Goal: Navigation & Orientation: Find specific page/section

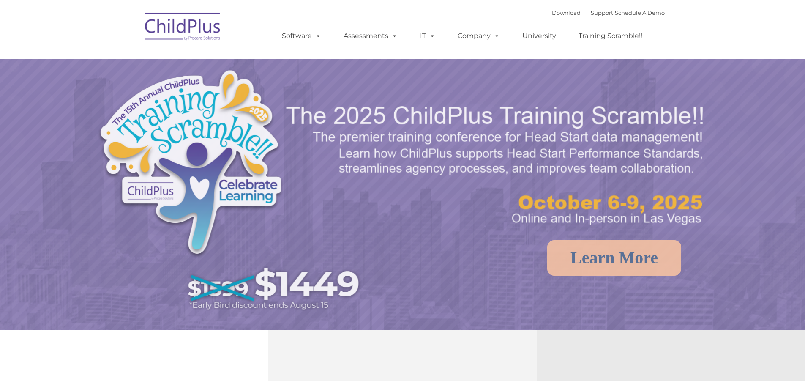
select select "MEDIUM"
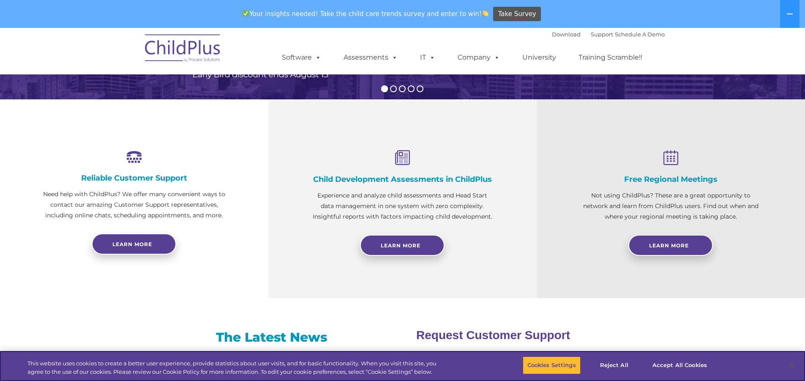
scroll to position [266, 0]
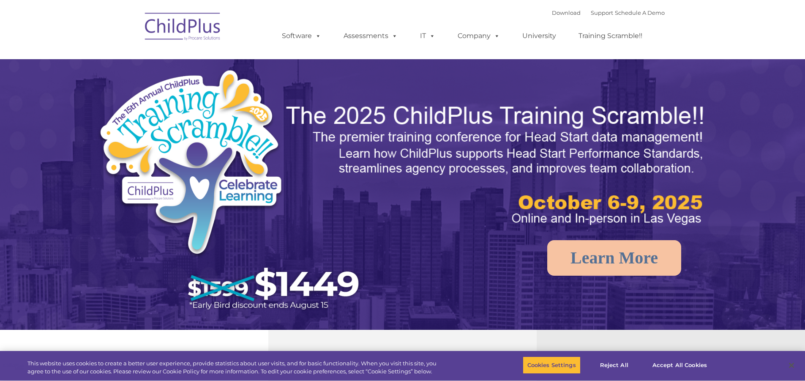
select select "MEDIUM"
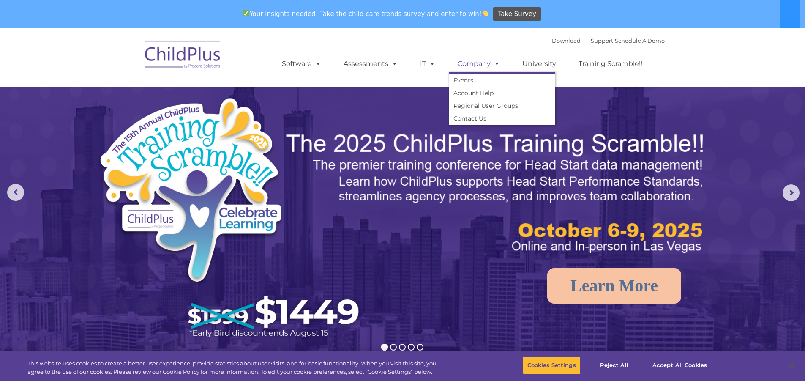
click at [497, 66] on span at bounding box center [495, 64] width 9 height 8
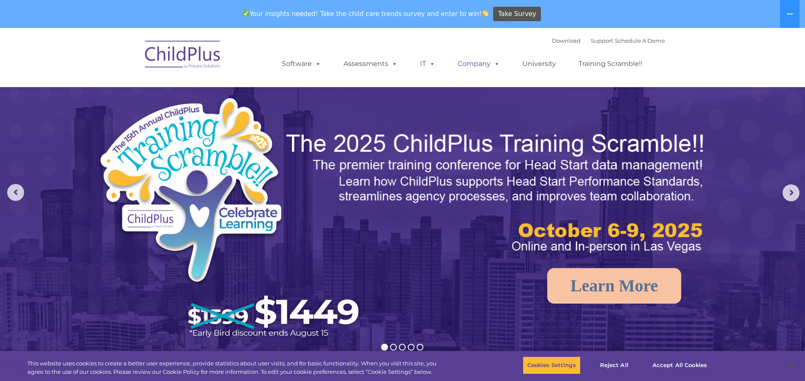
click at [497, 66] on span at bounding box center [495, 64] width 9 height 8
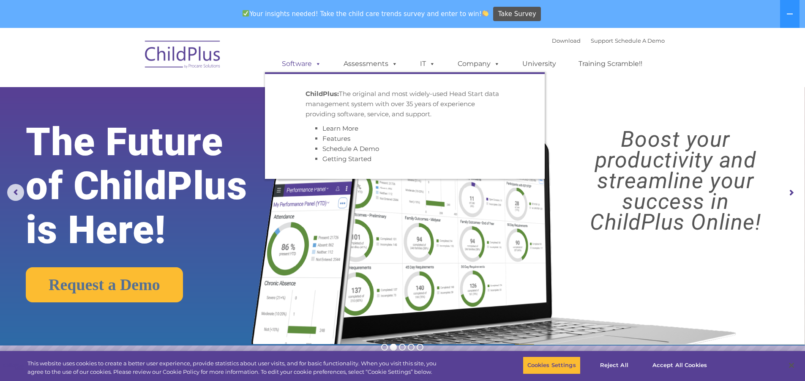
click at [301, 65] on link "Software" at bounding box center [301, 63] width 56 height 17
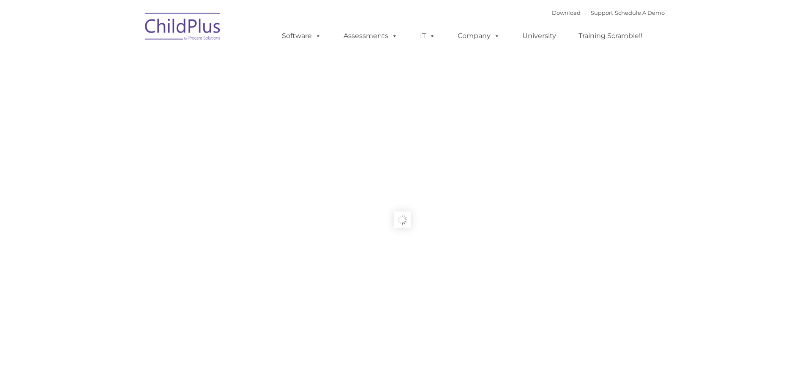
type input ""
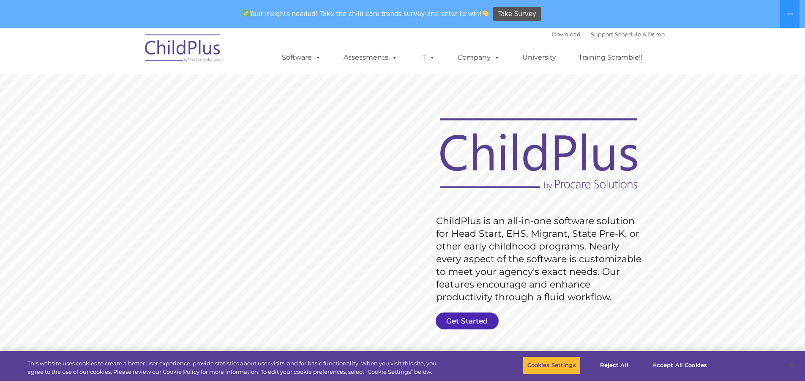
click at [478, 320] on link "Get Started" at bounding box center [467, 320] width 63 height 17
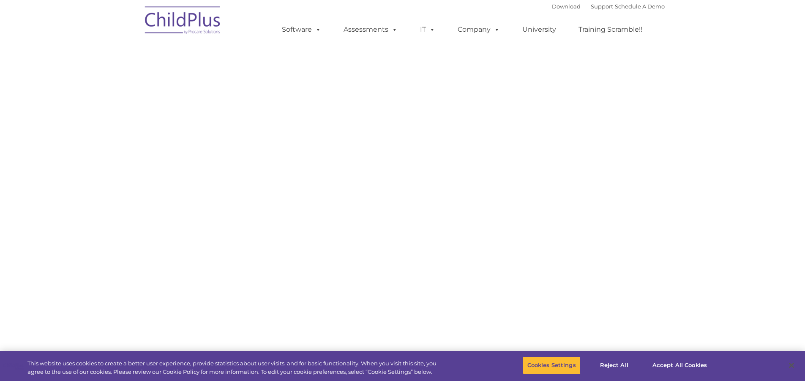
select select "MEDIUM"
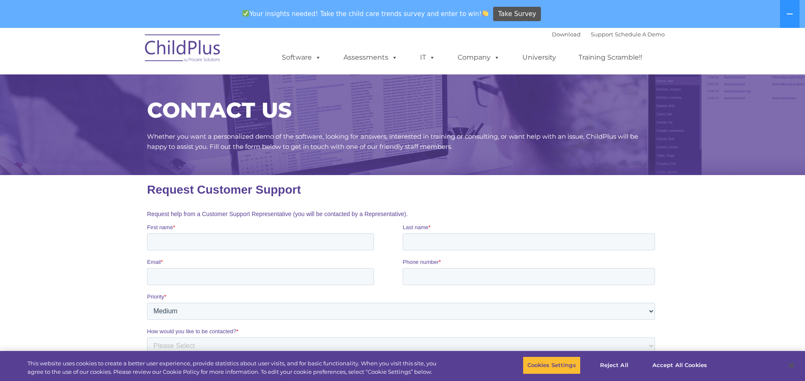
click at [192, 46] on img at bounding box center [183, 49] width 85 height 42
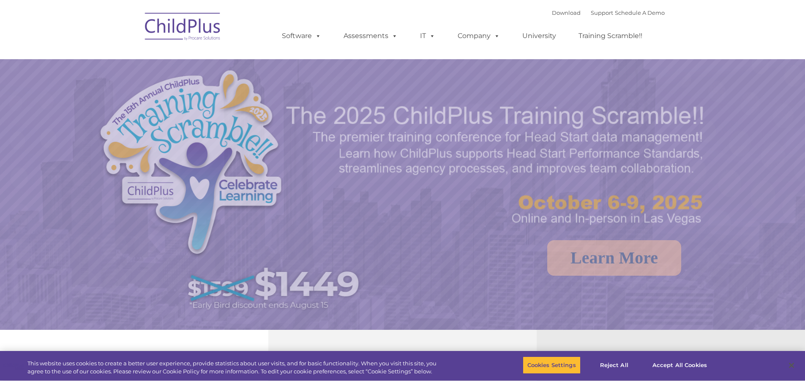
select select "MEDIUM"
